Goal: Task Accomplishment & Management: Use online tool/utility

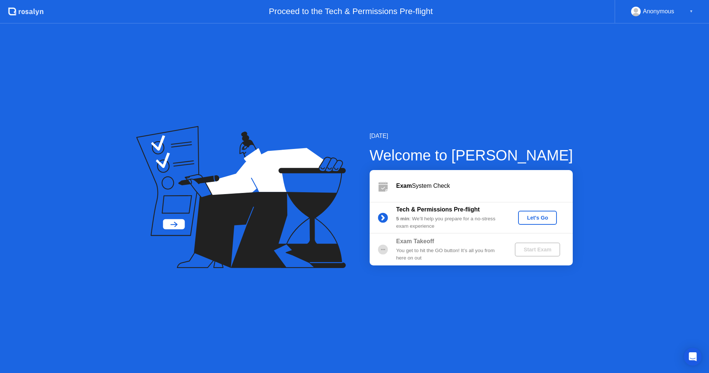
click at [622, 144] on div "[DATE] Welcome to [PERSON_NAME] Exam System Check Tech & Permissions Pre-flight…" at bounding box center [354, 198] width 709 height 349
click at [536, 216] on div "Let's Go" at bounding box center [537, 218] width 33 height 6
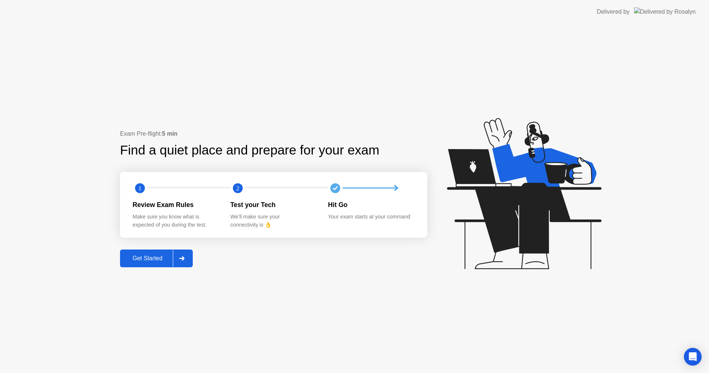
click at [155, 255] on div "Get Started" at bounding box center [147, 258] width 51 height 7
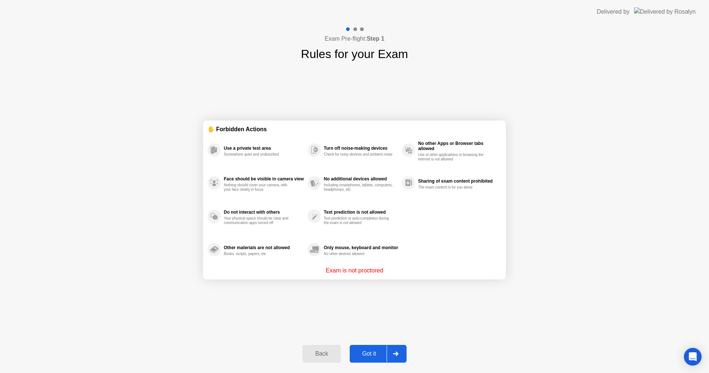
click at [368, 353] on div "Got it" at bounding box center [369, 353] width 35 height 7
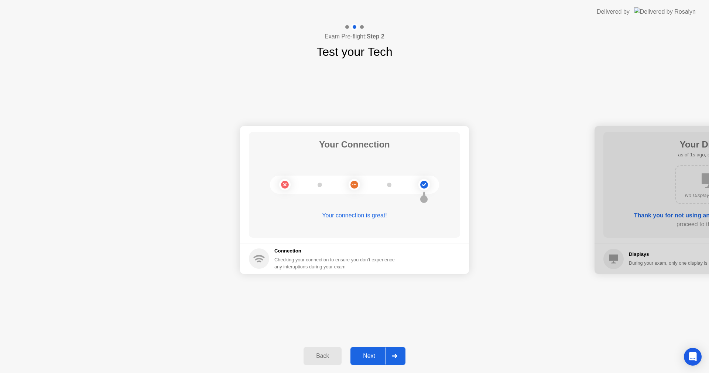
click at [368, 352] on div "Next" at bounding box center [369, 355] width 33 height 7
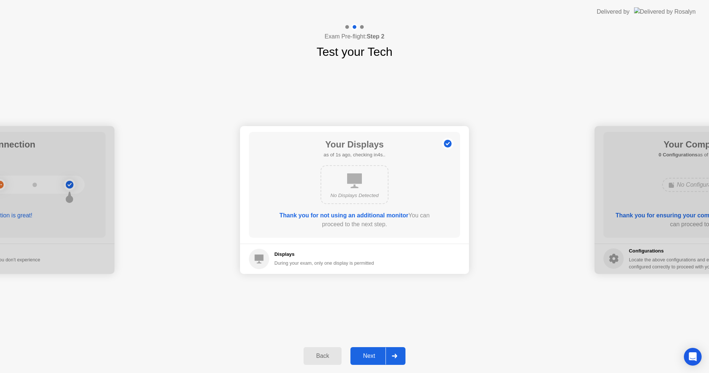
click at [368, 352] on div "Next" at bounding box center [369, 355] width 33 height 7
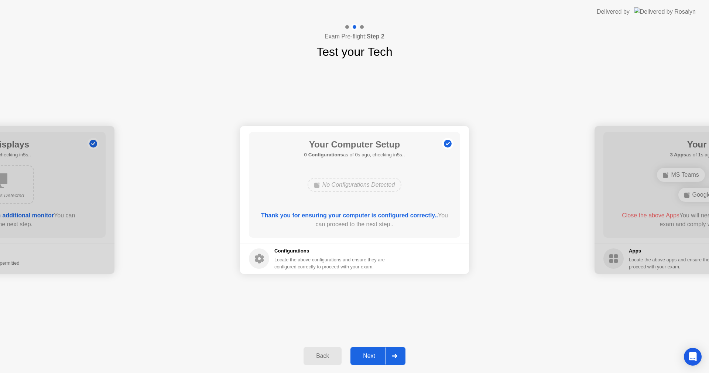
click at [370, 352] on div "Next" at bounding box center [369, 355] width 33 height 7
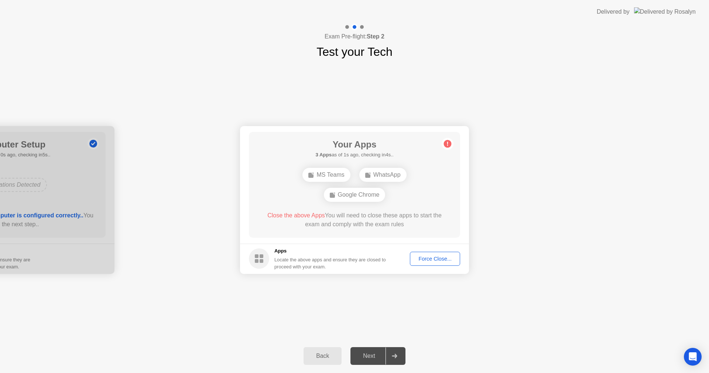
click at [443, 260] on div "Force Close..." at bounding box center [434, 258] width 45 height 6
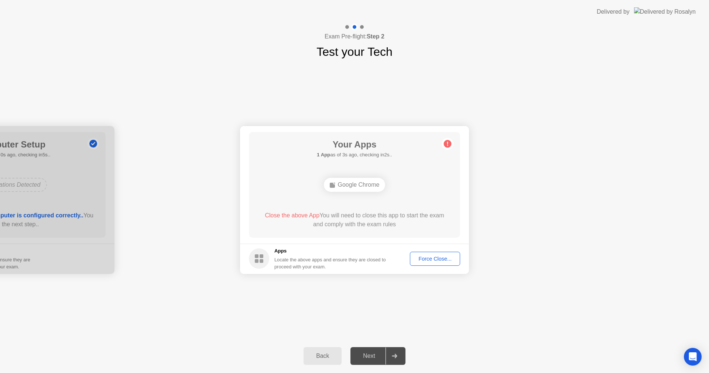
click at [428, 261] on div "Force Close..." at bounding box center [434, 258] width 45 height 6
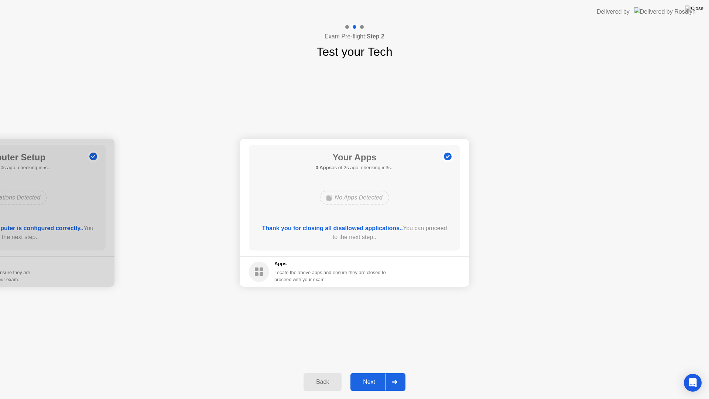
click at [368, 372] on div "Next" at bounding box center [369, 381] width 33 height 7
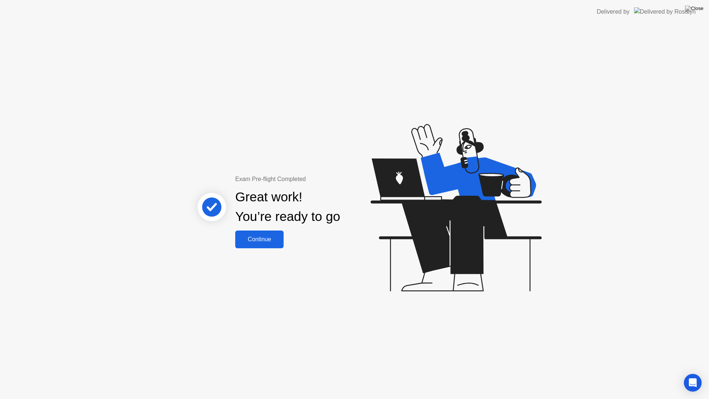
click at [271, 238] on div "Continue" at bounding box center [259, 239] width 44 height 7
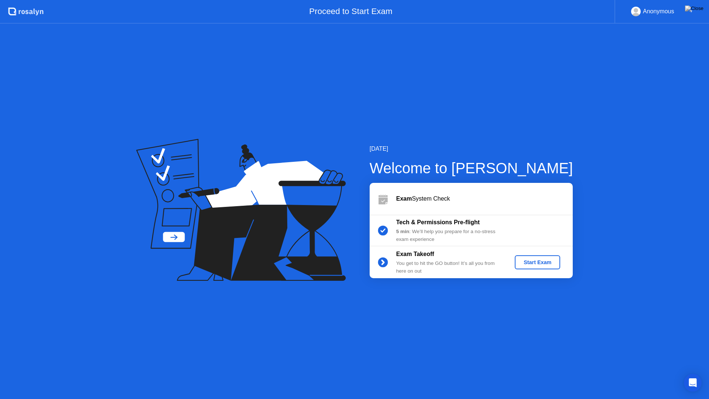
click at [474, 234] on div "5 min : We’ll help you prepare for a no-stress exam experience" at bounding box center [449, 235] width 106 height 15
drag, startPoint x: 384, startPoint y: 236, endPoint x: 385, endPoint y: 232, distance: 4.6
click at [385, 236] on circle at bounding box center [382, 230] width 15 height 15
click at [706, 2] on div "Anonymous ▼" at bounding box center [661, 12] width 95 height 24
click at [701, 9] on img at bounding box center [694, 9] width 18 height 6
